Goal: Find specific fact: Find contact information

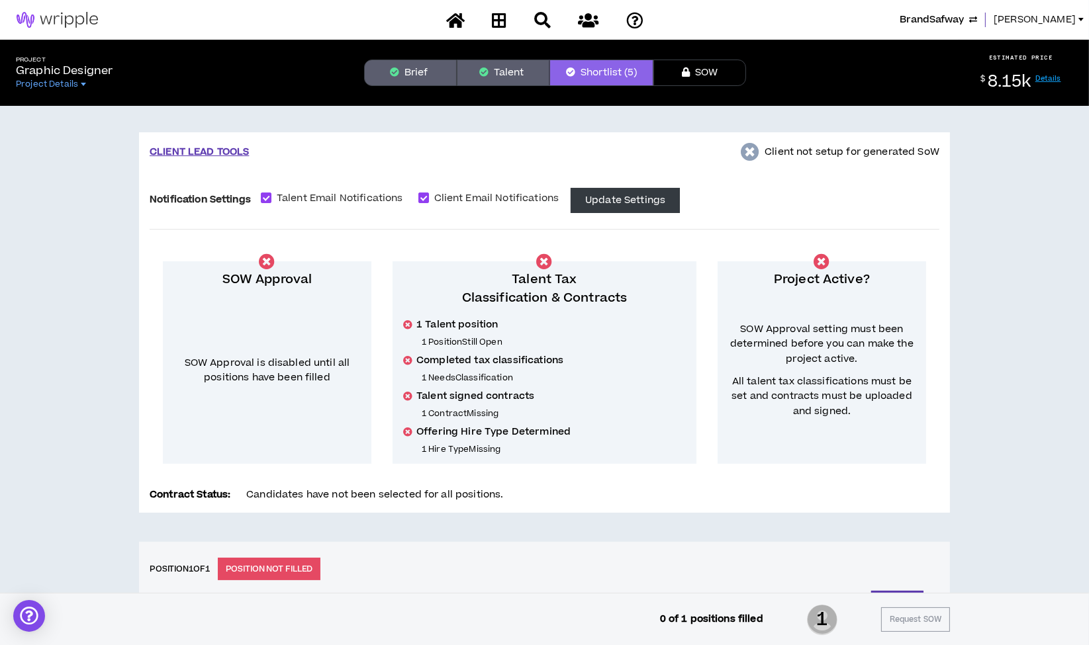
click at [1021, 15] on span "[PERSON_NAME]" at bounding box center [1034, 20] width 82 height 15
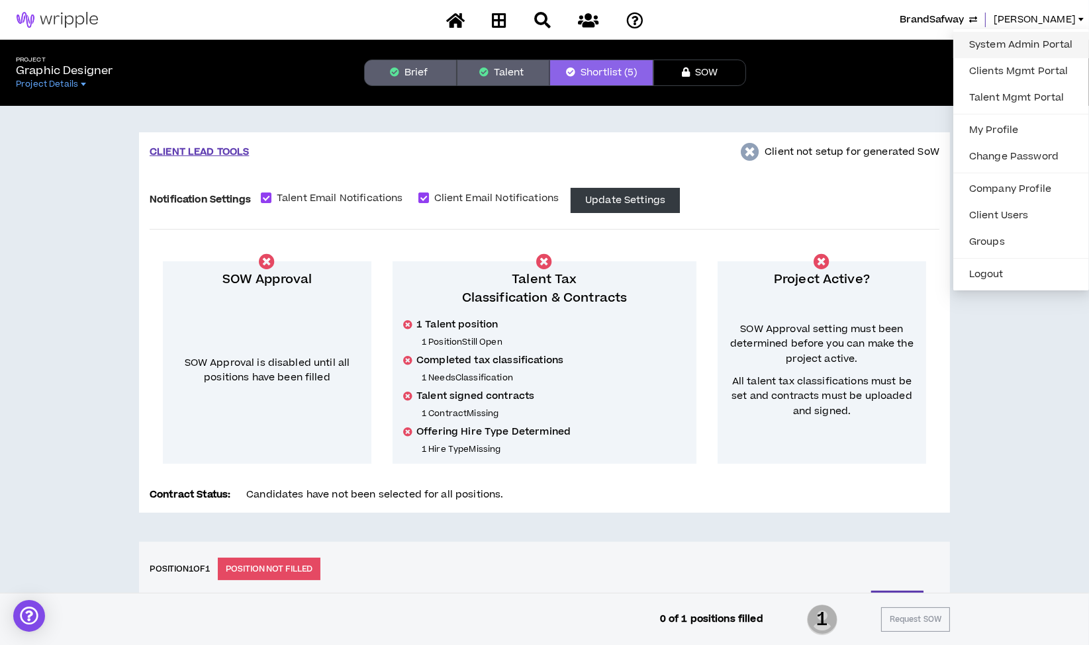
click at [1017, 44] on link "System Admin Portal" at bounding box center [1021, 45] width 120 height 20
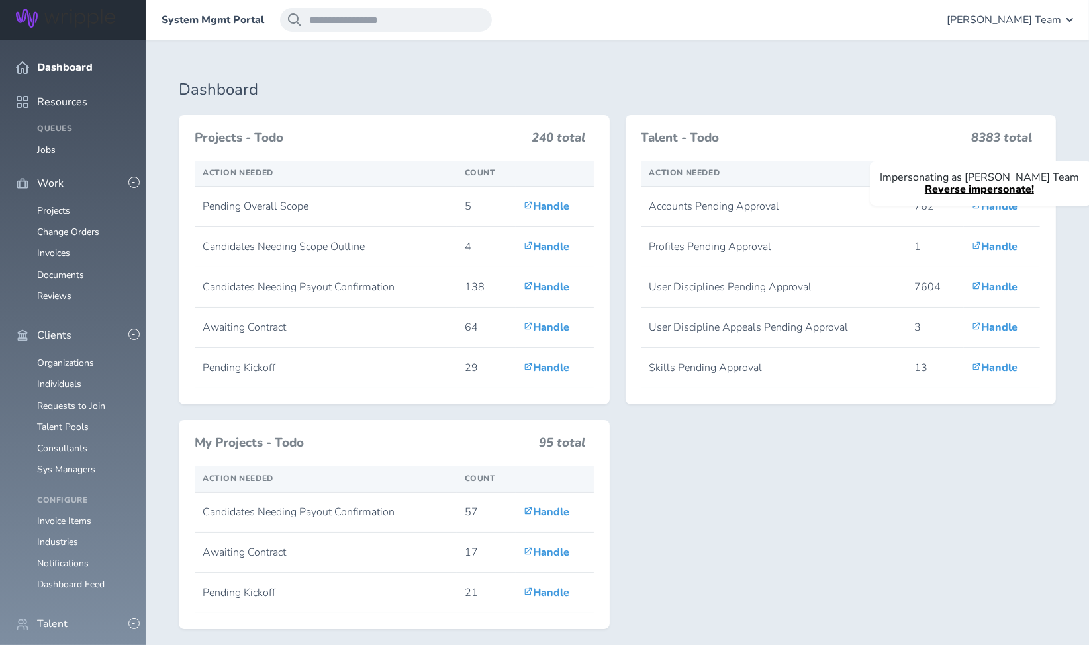
scroll to position [45, 0]
click at [54, 645] on link "Individuals" at bounding box center [59, 652] width 44 height 13
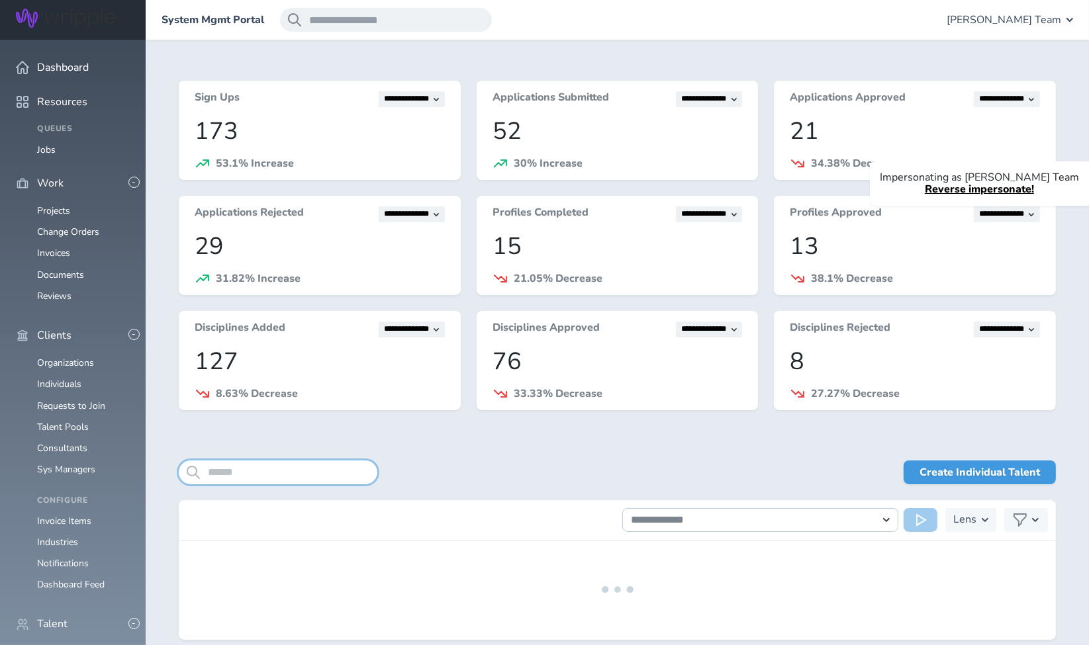
click at [270, 469] on input "search" at bounding box center [278, 473] width 199 height 24
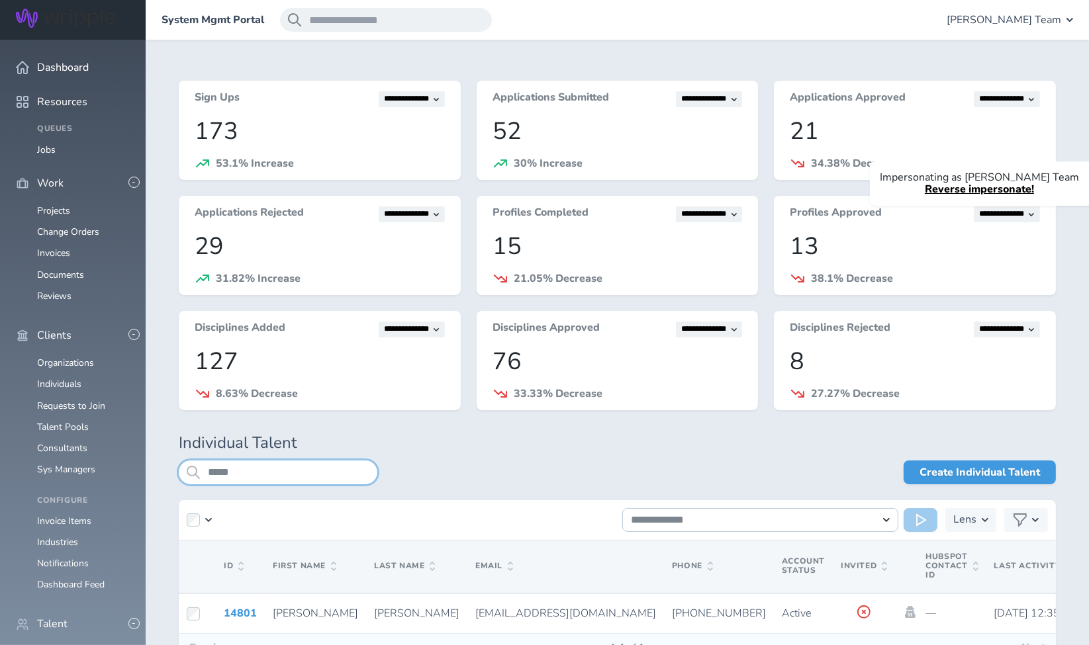
scroll to position [94, 0]
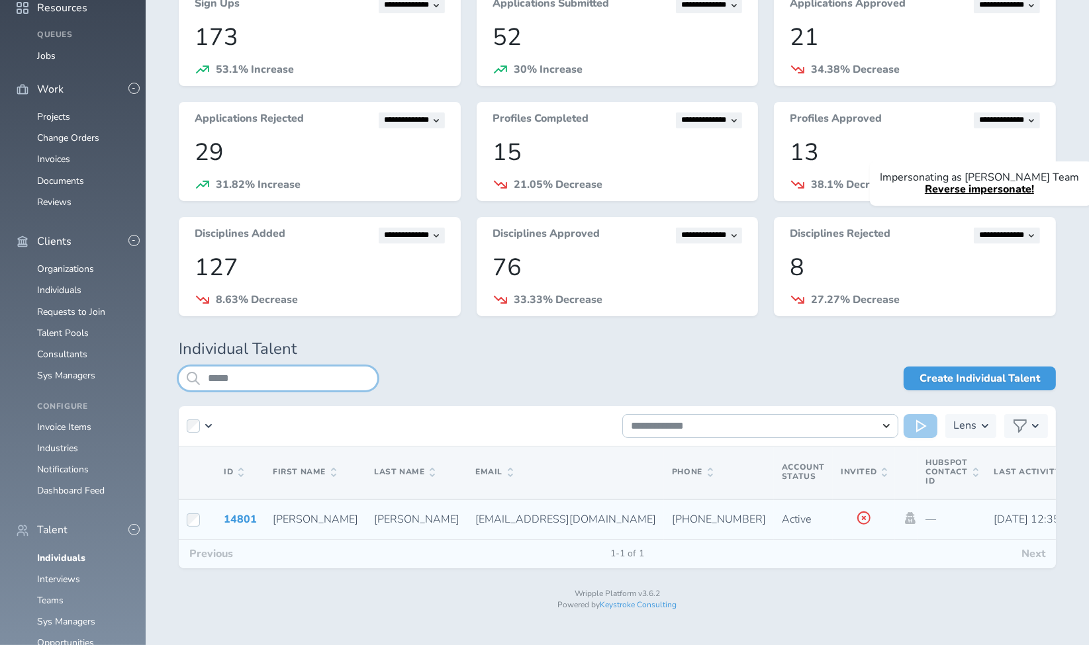
type input "*****"
drag, startPoint x: 385, startPoint y: 518, endPoint x: 520, endPoint y: 512, distance: 135.1
copy span "hello@alexandratobia.com"
